Goal: Task Accomplishment & Management: Manage account settings

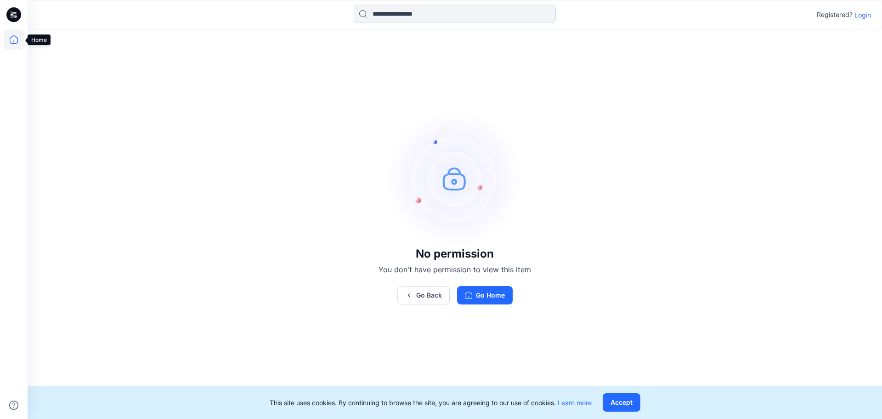
drag, startPoint x: 0, startPoint y: 0, endPoint x: 18, endPoint y: 41, distance: 44.8
click at [18, 41] on icon at bounding box center [14, 39] width 20 height 20
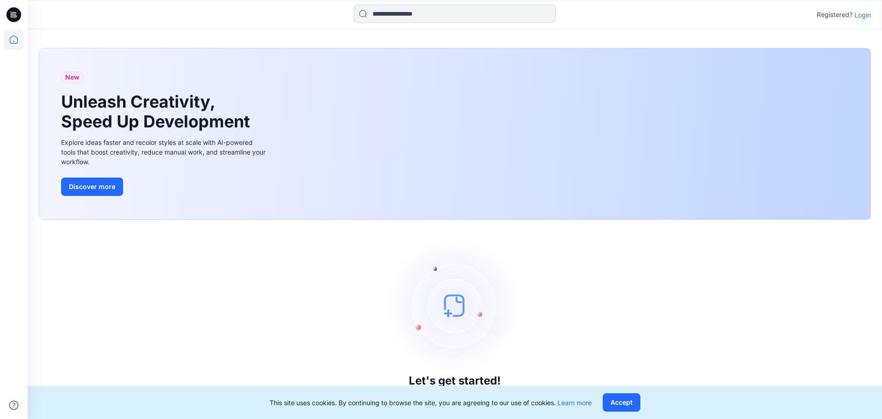
click at [869, 17] on p "Login" at bounding box center [863, 15] width 17 height 10
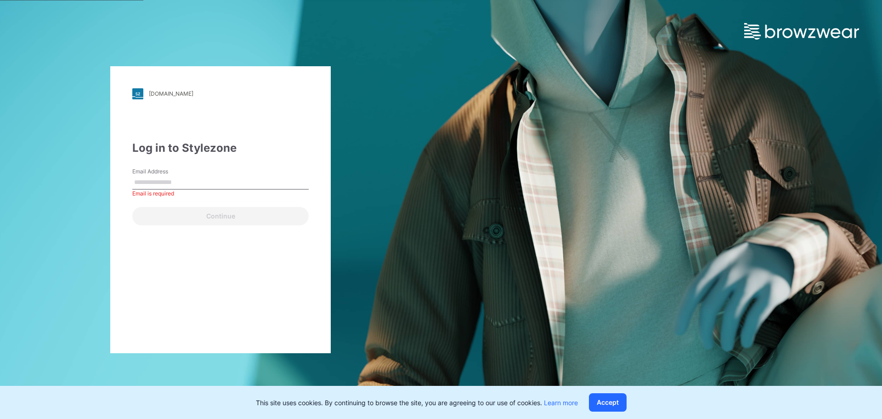
drag, startPoint x: 150, startPoint y: 218, endPoint x: 172, endPoint y: 206, distance: 25.1
click at [150, 218] on div "Continue" at bounding box center [220, 214] width 176 height 22
click at [196, 187] on input "Email Address" at bounding box center [220, 183] width 176 height 14
type input "**********"
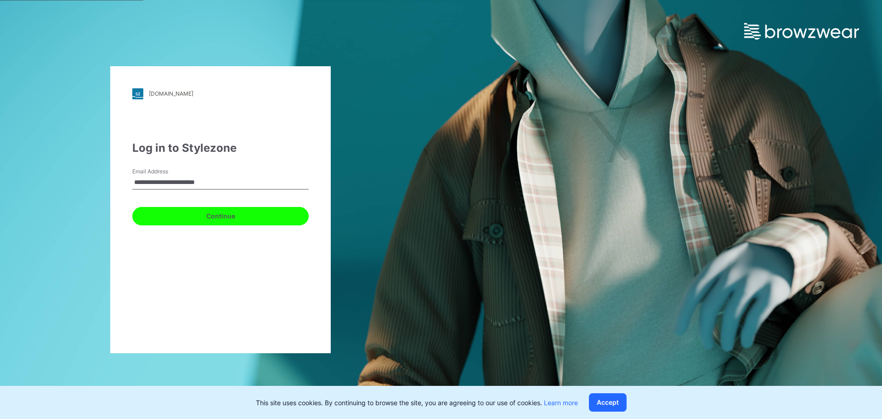
click at [228, 212] on button "Continue" at bounding box center [220, 216] width 176 height 18
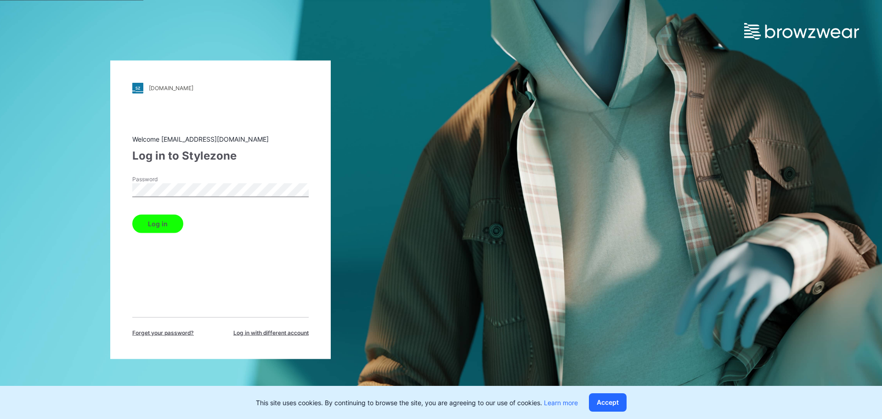
click at [182, 228] on div "Log in" at bounding box center [220, 221] width 176 height 22
click at [176, 227] on button "Log in" at bounding box center [157, 223] width 51 height 18
